Goal: Task Accomplishment & Management: Complete application form

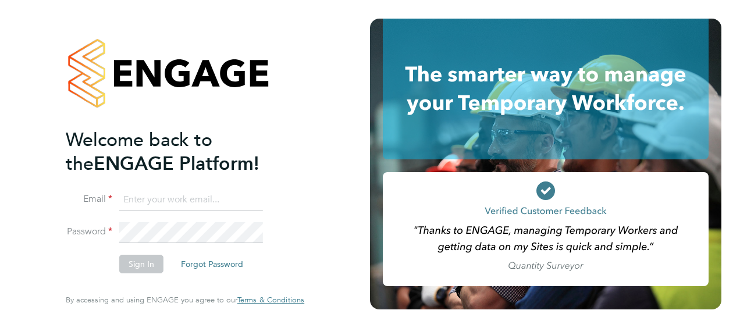
type input "[PERSON_NAME][EMAIL_ADDRESS][DOMAIN_NAME]"
click at [142, 266] on button "Sign In" at bounding box center [141, 264] width 44 height 19
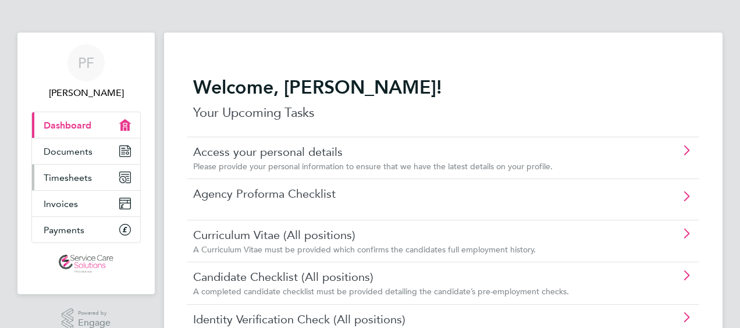
click at [125, 181] on icon "Main navigation" at bounding box center [125, 177] width 10 height 10
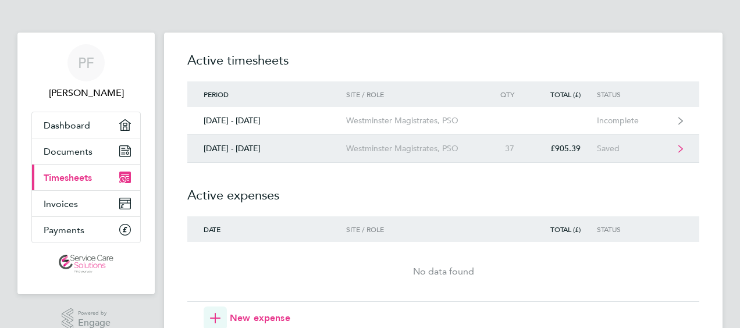
click at [234, 152] on div "[DATE] - [DATE]" at bounding box center [266, 149] width 159 height 10
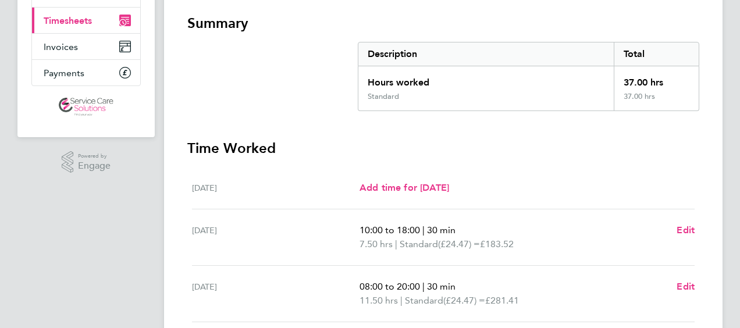
scroll to position [233, 0]
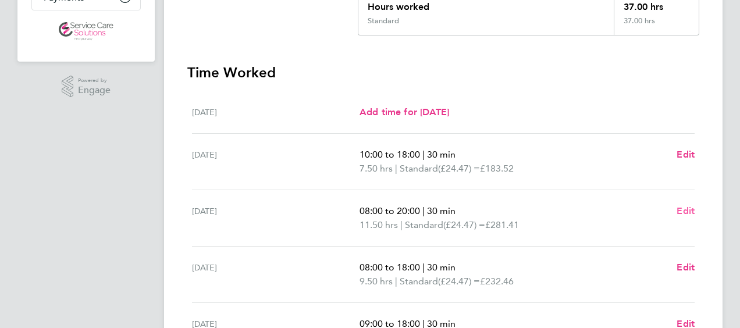
click at [687, 214] on span "Edit" at bounding box center [685, 210] width 18 height 11
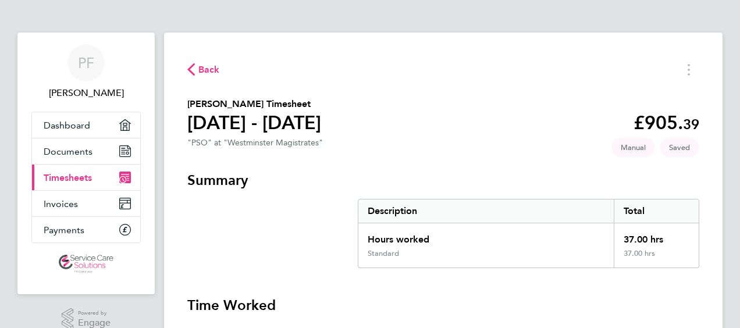
select select "30"
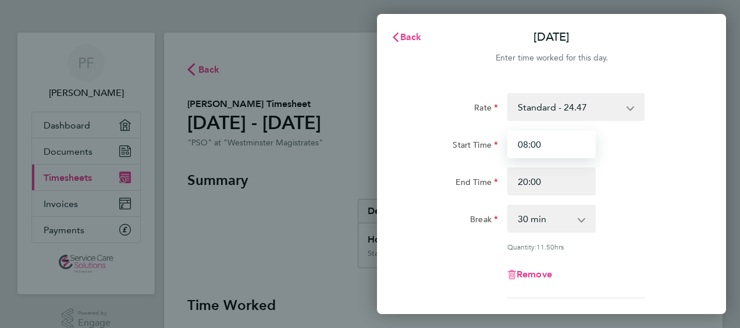
click at [543, 147] on input "08:00" at bounding box center [551, 144] width 88 height 28
type input "0"
type input "10:00"
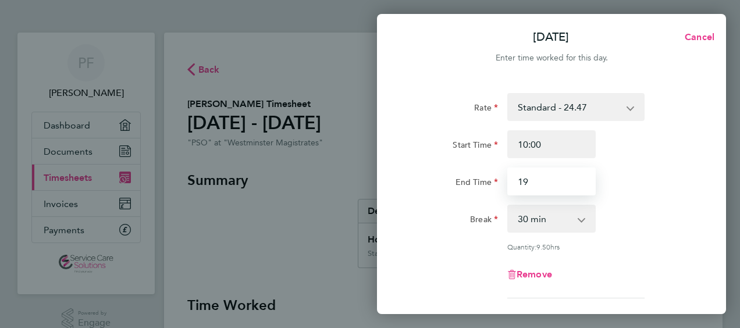
type input "1"
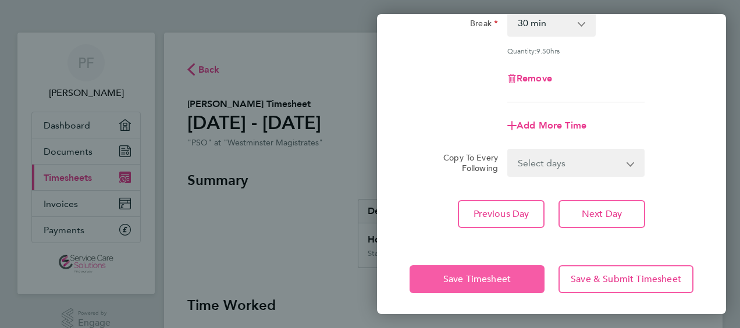
scroll to position [197, 0]
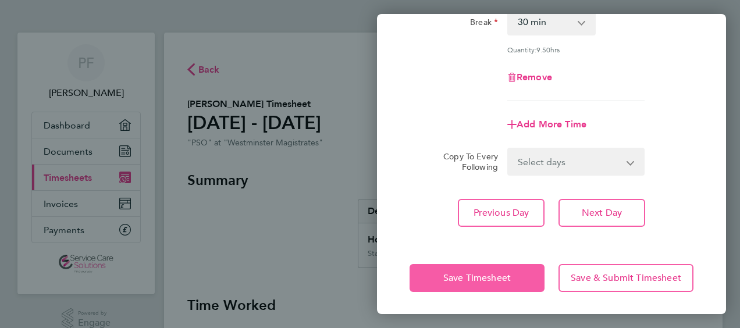
type input "19:30"
click at [496, 278] on span "Save Timesheet" at bounding box center [476, 278] width 67 height 12
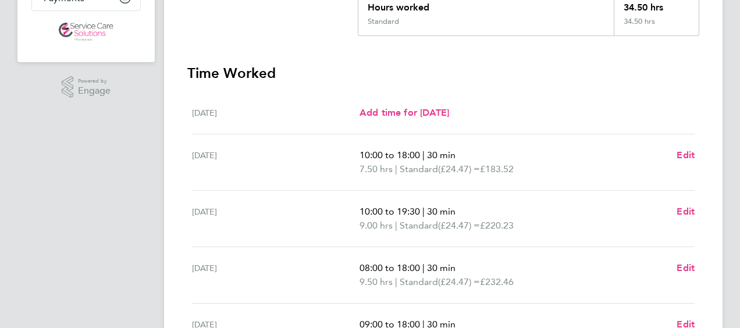
scroll to position [233, 0]
click at [680, 264] on span "Edit" at bounding box center [685, 267] width 18 height 11
select select "30"
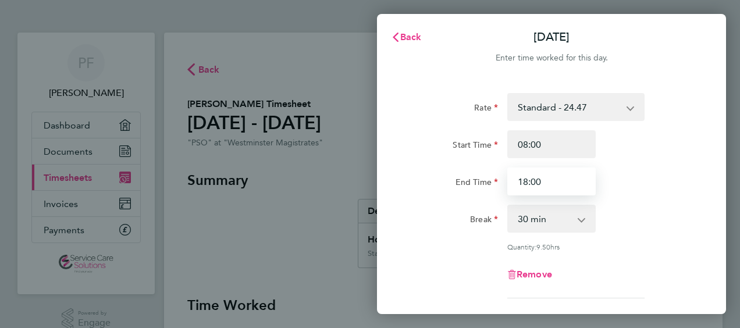
click at [558, 181] on input "18:00" at bounding box center [551, 182] width 88 height 28
type input "18:30"
click at [657, 174] on div "End Time 18:30" at bounding box center [551, 182] width 293 height 28
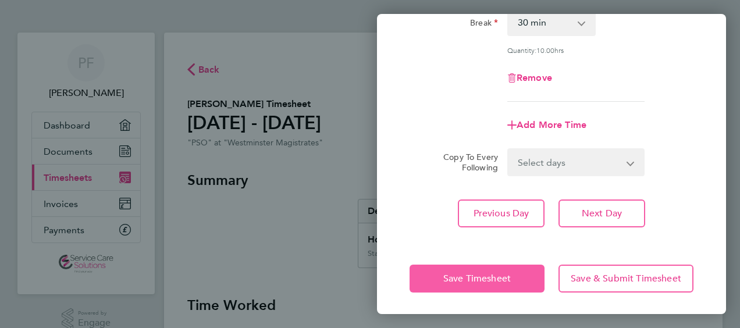
scroll to position [197, 0]
click at [476, 276] on span "Save Timesheet" at bounding box center [476, 278] width 67 height 12
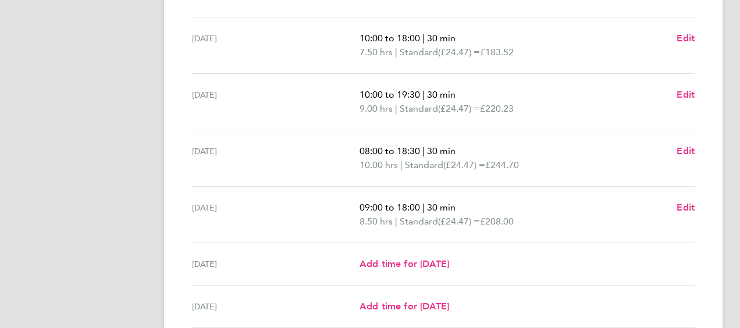
scroll to position [291, 0]
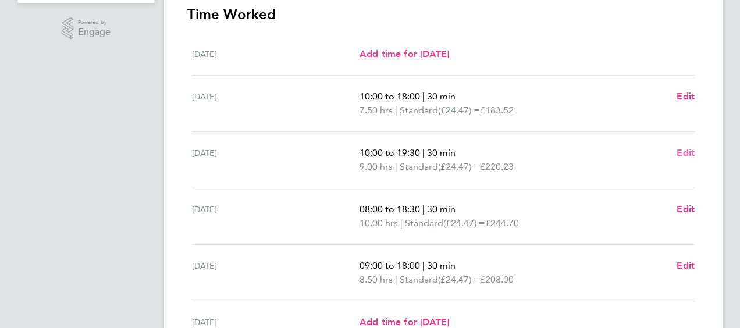
click at [685, 151] on span "Edit" at bounding box center [685, 152] width 18 height 11
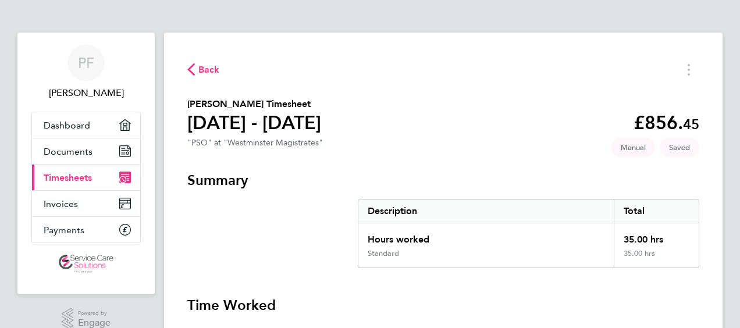
select select "30"
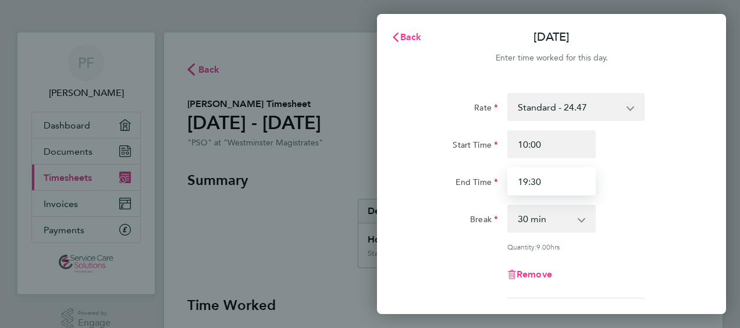
click at [540, 183] on input "19:30" at bounding box center [551, 182] width 88 height 28
type input "1"
type input "20:00"
click at [636, 206] on div "Break 0 min 15 min 30 min 45 min 60 min 75 min 90 min" at bounding box center [551, 219] width 293 height 28
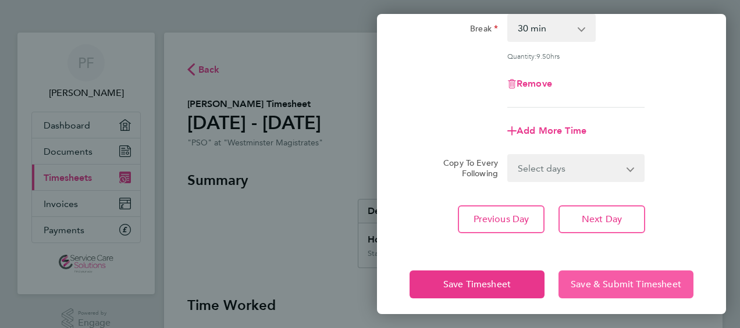
scroll to position [197, 0]
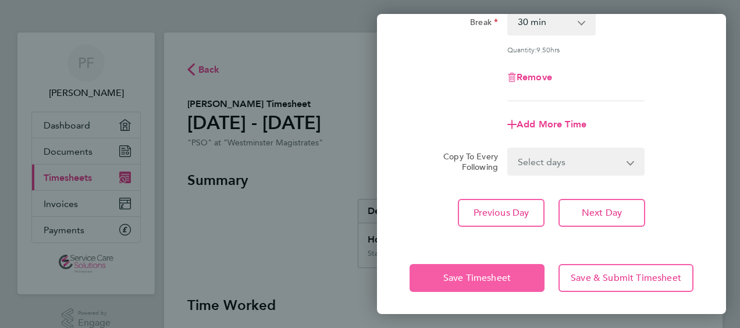
click at [492, 273] on span "Save Timesheet" at bounding box center [476, 278] width 67 height 12
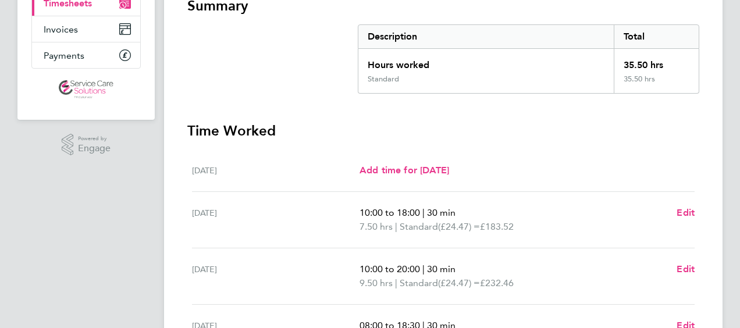
scroll to position [349, 0]
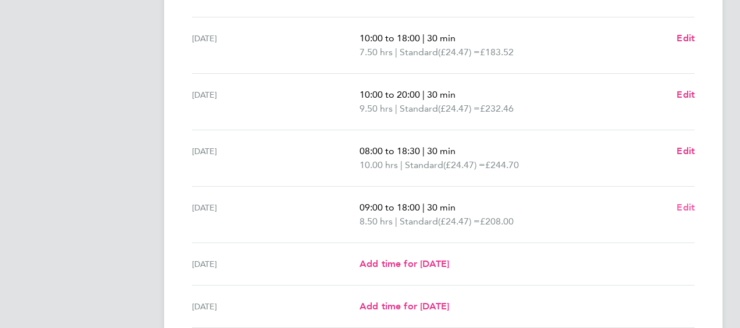
click at [680, 208] on span "Edit" at bounding box center [685, 207] width 18 height 11
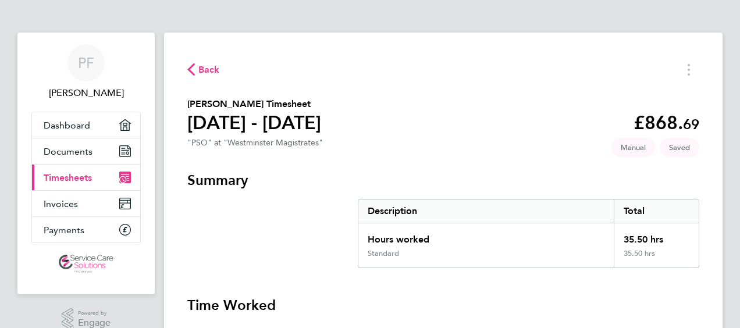
select select "30"
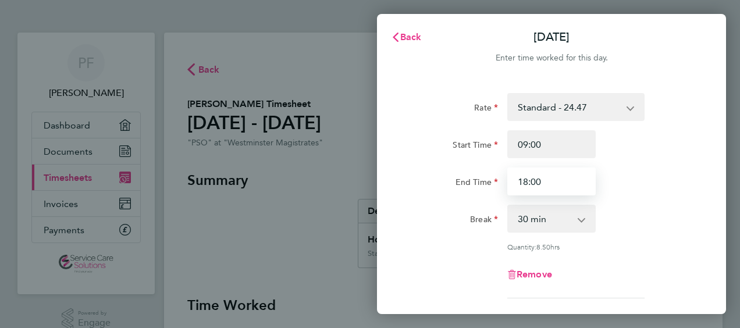
drag, startPoint x: 558, startPoint y: 181, endPoint x: 553, endPoint y: 182, distance: 5.8
click at [557, 181] on input "18:00" at bounding box center [551, 182] width 88 height 28
type input "18:30"
click at [627, 211] on div "Break 0 min 15 min 30 min 45 min 60 min 75 min 90 min" at bounding box center [551, 219] width 293 height 28
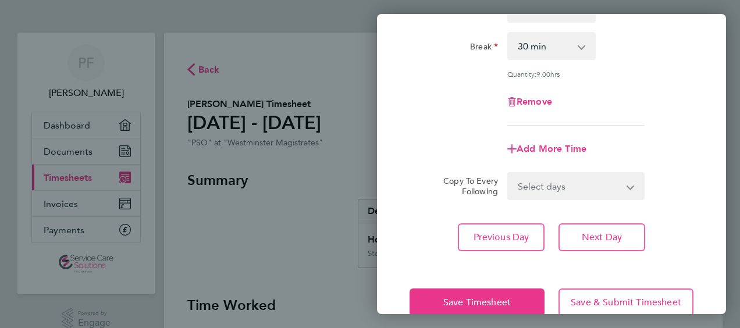
scroll to position [174, 0]
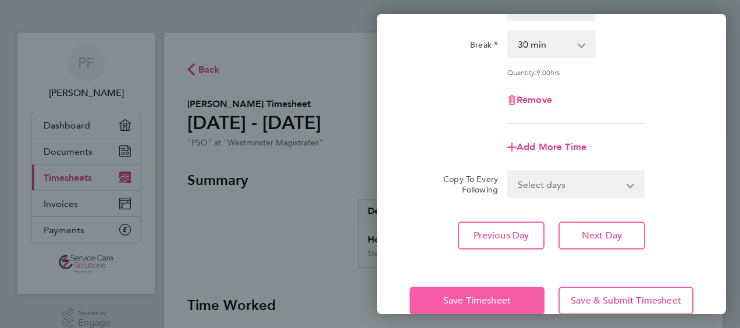
click at [460, 296] on span "Save Timesheet" at bounding box center [476, 301] width 67 height 12
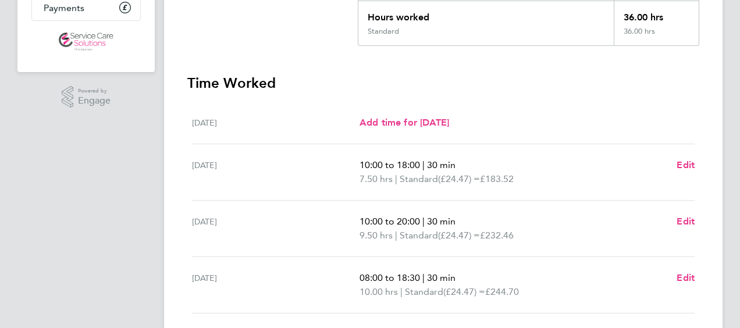
scroll to position [349, 0]
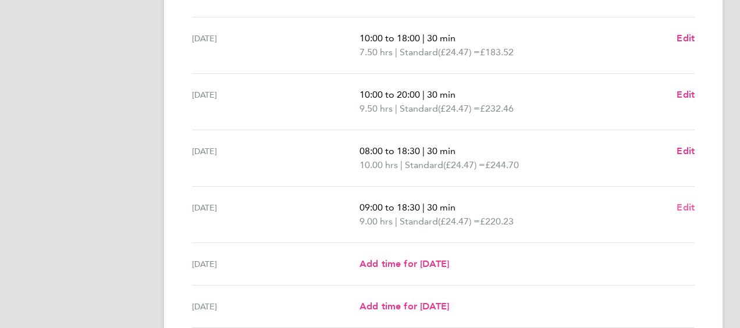
click at [680, 202] on span "Edit" at bounding box center [685, 207] width 18 height 11
select select "30"
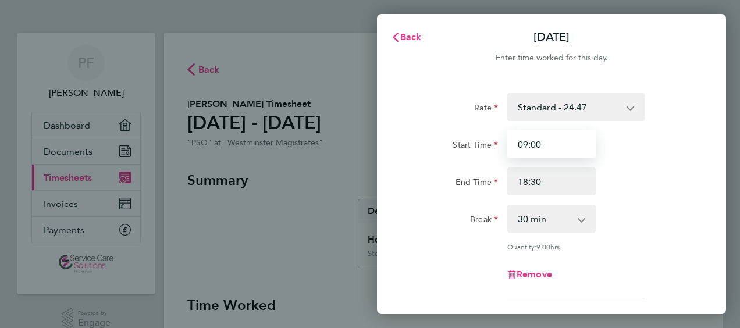
click at [526, 142] on input "09:00" at bounding box center [551, 144] width 88 height 28
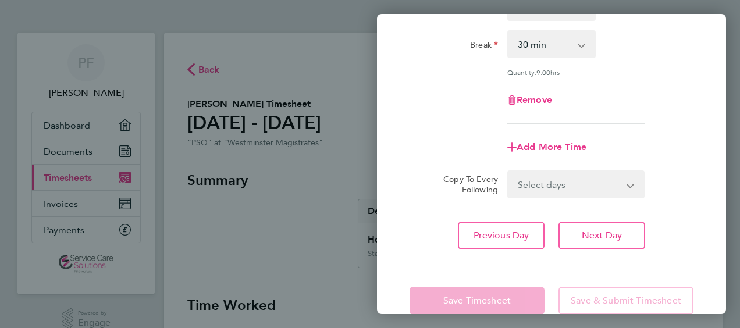
scroll to position [197, 0]
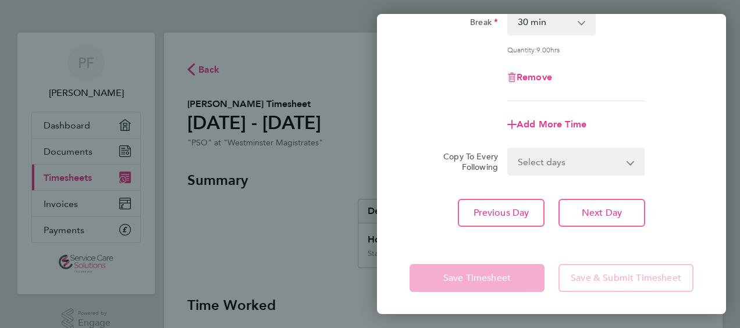
type input "08:00"
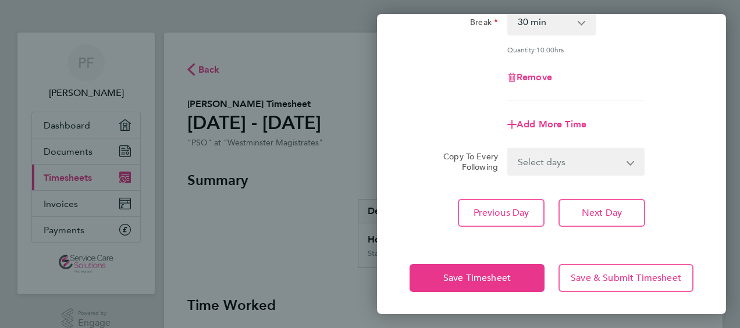
click at [463, 276] on app-form-button "Save Timesheet" at bounding box center [480, 278] width 142 height 28
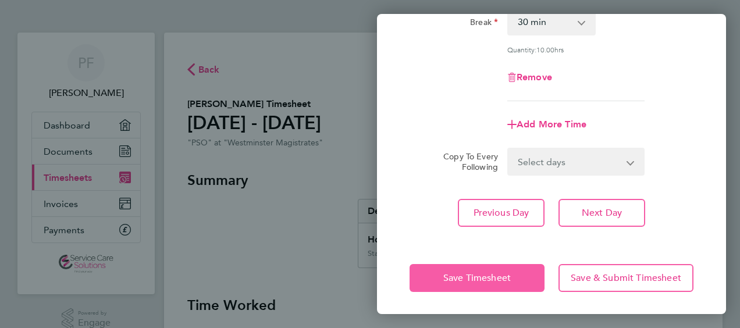
click at [463, 276] on span "Save Timesheet" at bounding box center [476, 278] width 67 height 12
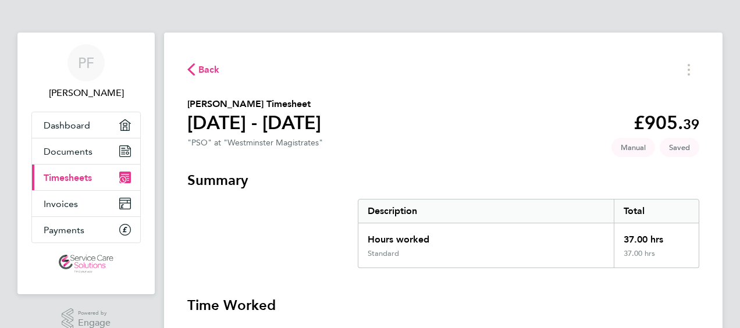
drag, startPoint x: 467, startPoint y: 266, endPoint x: 516, endPoint y: 224, distance: 64.3
click at [468, 266] on div "Standard" at bounding box center [485, 258] width 255 height 19
